Goal: Check status: Check status

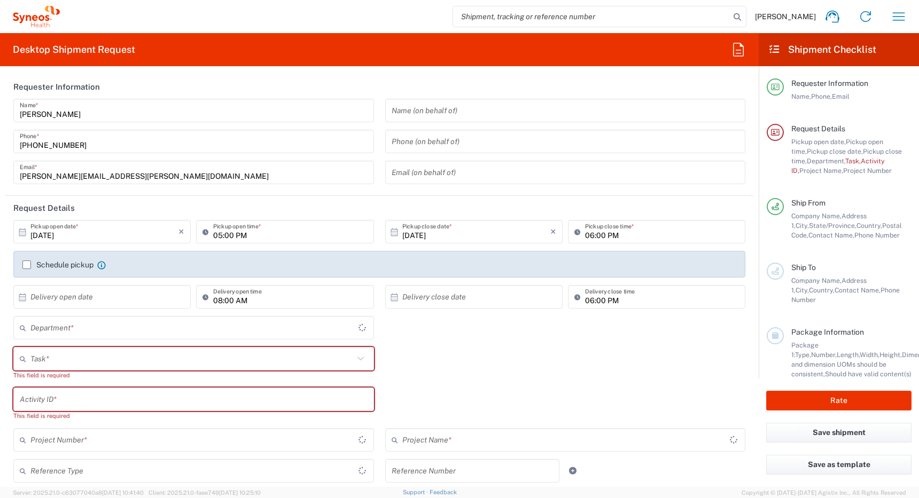
type input "[GEOGRAPHIC_DATA]"
type input "4510"
type input "Syneos Health Canada LP- [GEOGRAPHIC_DATA]"
click at [900, 17] on icon "button" at bounding box center [899, 16] width 12 height 8
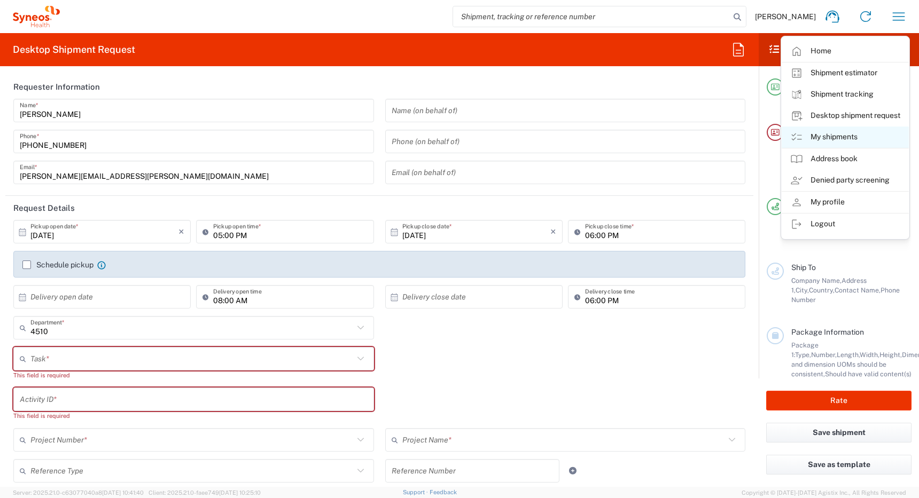
click at [820, 134] on link "My shipments" at bounding box center [845, 137] width 127 height 21
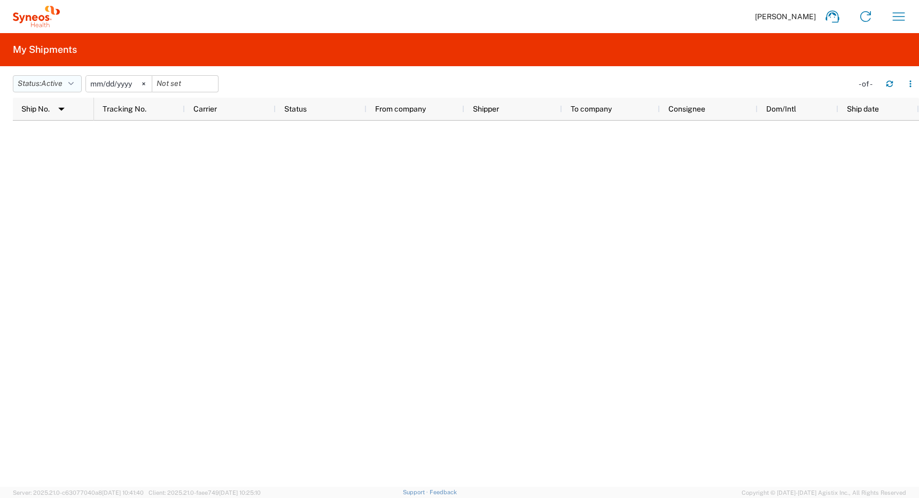
click at [59, 85] on span "Active" at bounding box center [51, 83] width 21 height 9
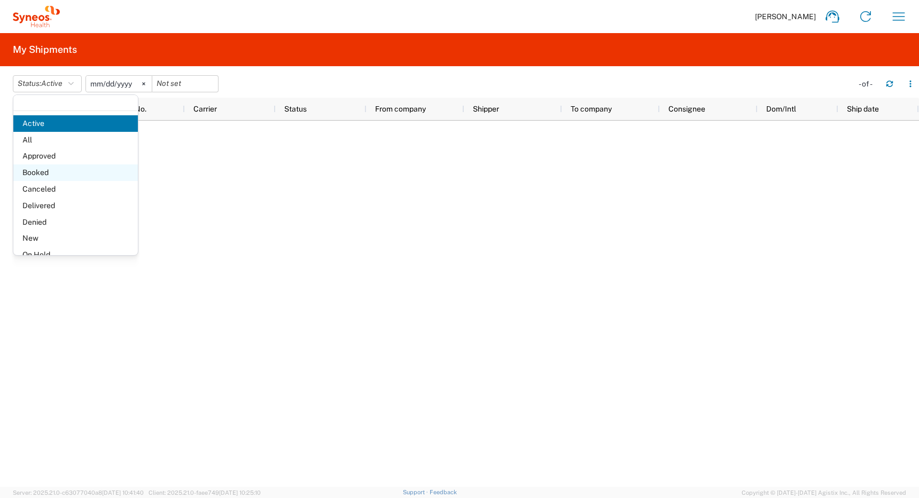
click at [50, 172] on span "Booked" at bounding box center [75, 173] width 124 height 17
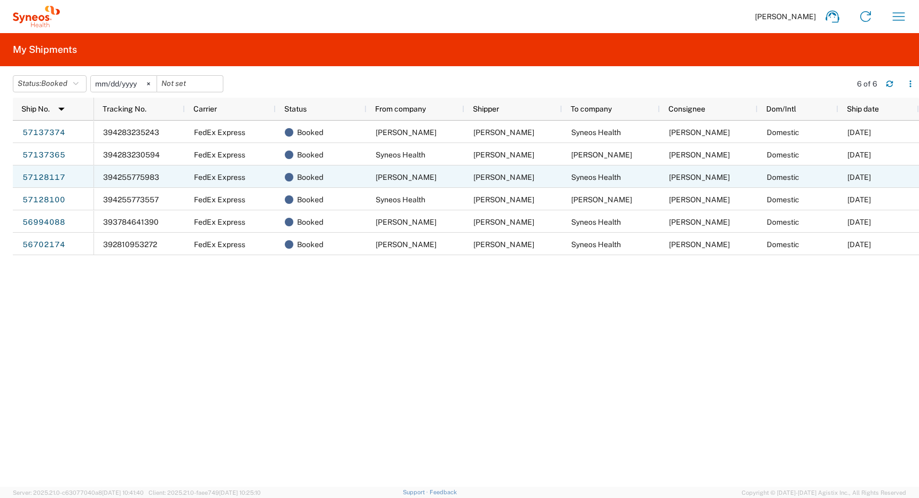
click at [129, 177] on span "394255775983" at bounding box center [131, 177] width 56 height 9
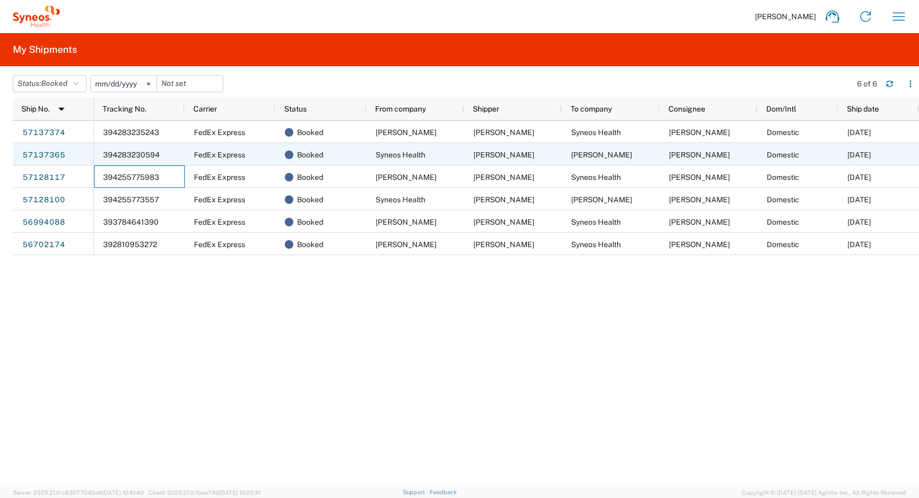
click at [399, 157] on span "Syneos Health" at bounding box center [401, 155] width 50 height 9
click at [148, 153] on span "394283230594" at bounding box center [131, 155] width 57 height 9
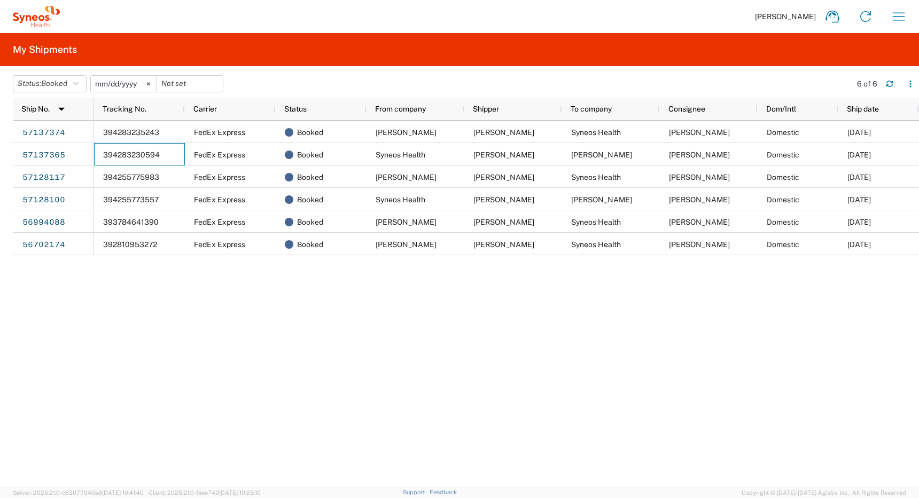
click at [291, 325] on div "394283235243 FedEx Express Booked [PERSON_NAME] [PERSON_NAME] Syneos Health [PE…" at bounding box center [506, 304] width 825 height 367
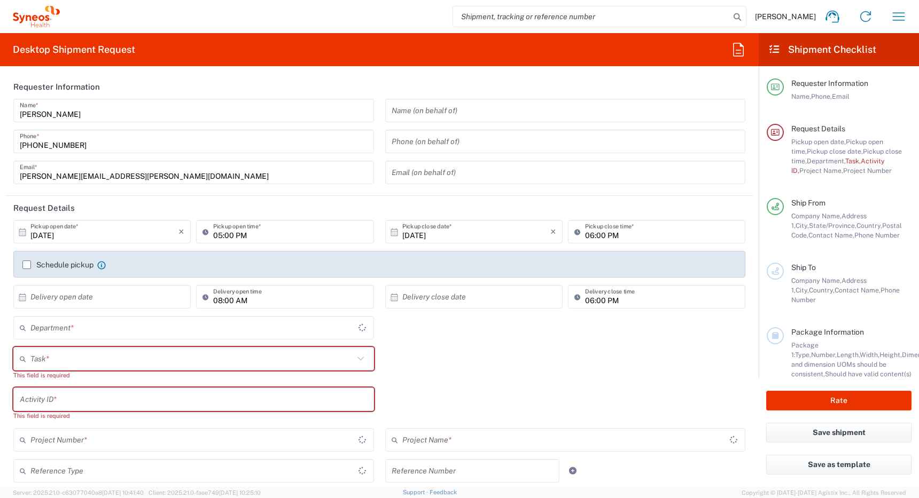
type input "[GEOGRAPHIC_DATA]"
type input "4510"
type input "Syneos Health Canada LP- [GEOGRAPHIC_DATA]"
click at [898, 15] on icon "button" at bounding box center [898, 16] width 17 height 17
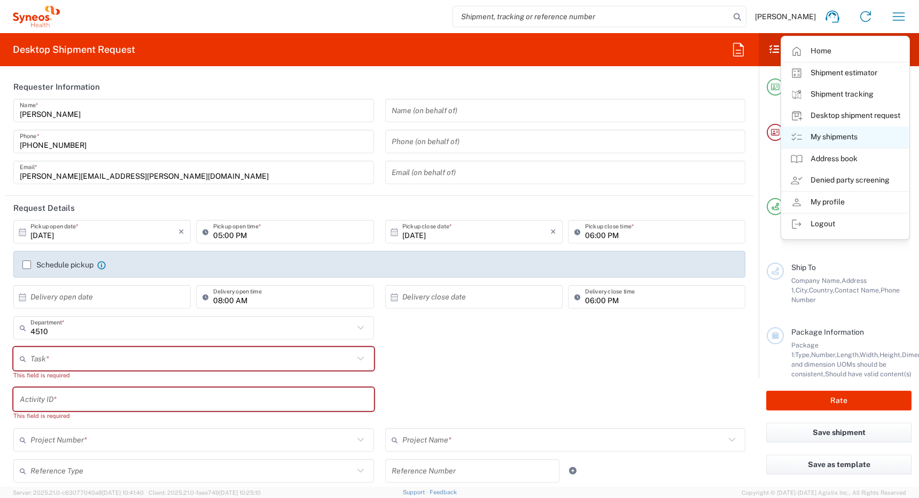
click at [829, 137] on link "My shipments" at bounding box center [845, 137] width 127 height 21
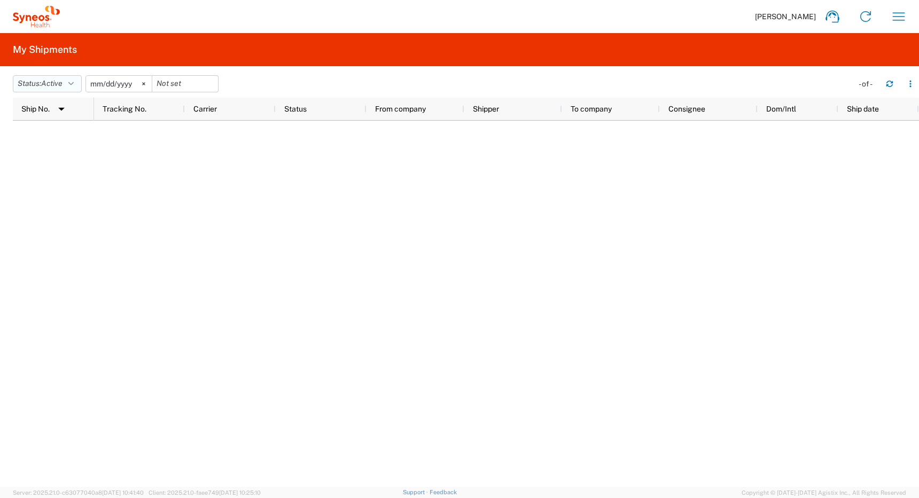
click at [63, 81] on span "Active" at bounding box center [51, 83] width 21 height 9
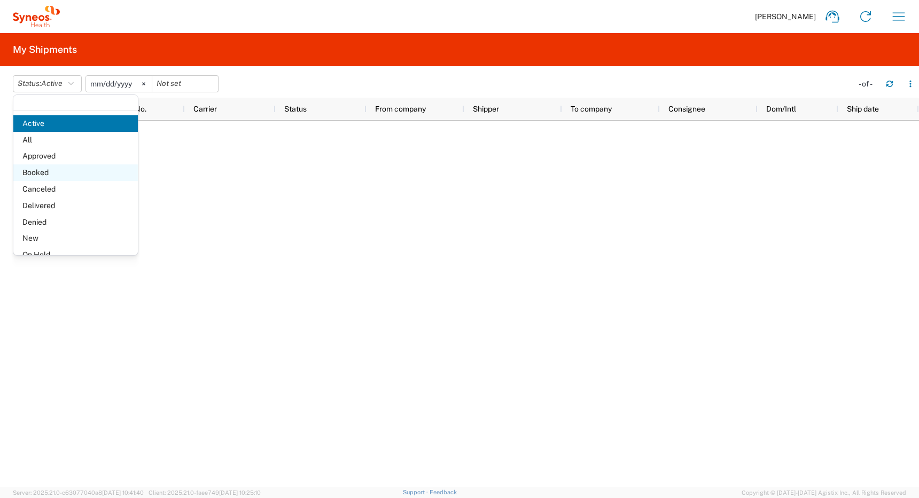
click at [49, 172] on span "Booked" at bounding box center [75, 173] width 124 height 17
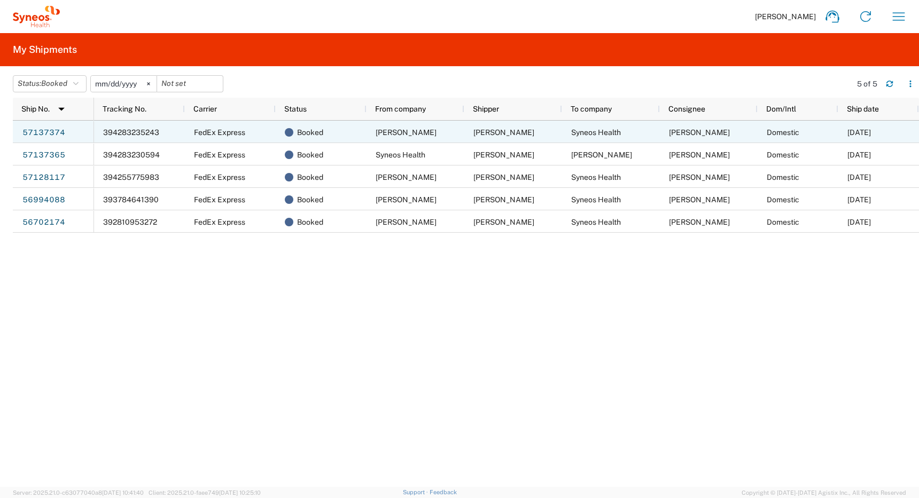
click at [128, 131] on span "394283235243" at bounding box center [131, 132] width 56 height 9
